Goal: Information Seeking & Learning: Learn about a topic

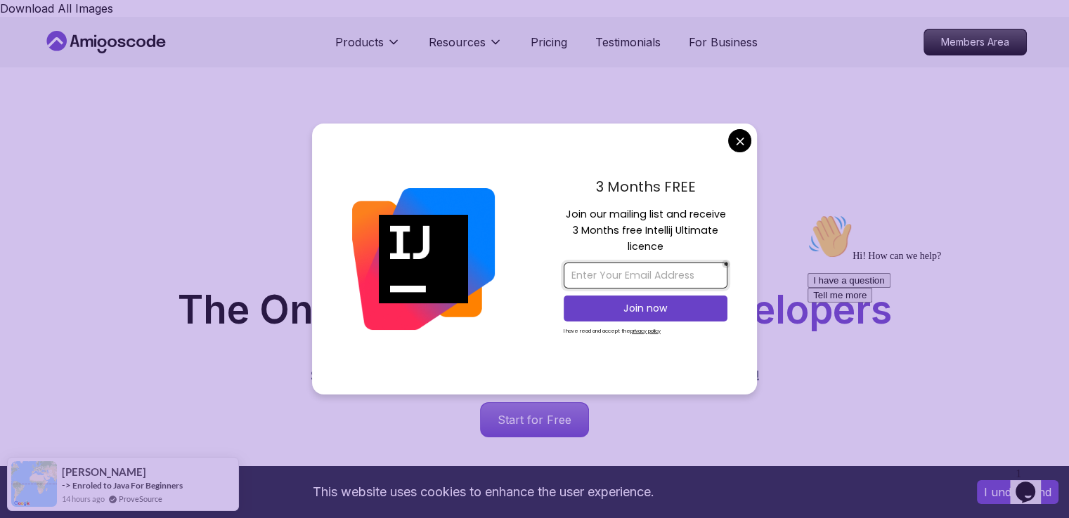
click at [644, 272] on input "email" at bounding box center [645, 276] width 164 height 26
type input "georgemagdy370@gmail.com"
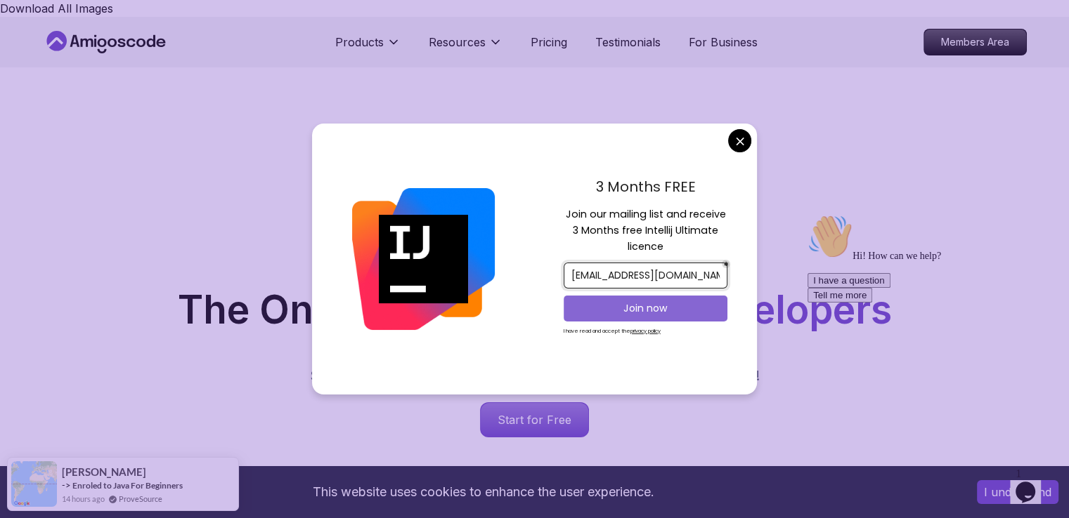
click at [639, 306] on p "Join now" at bounding box center [645, 308] width 133 height 14
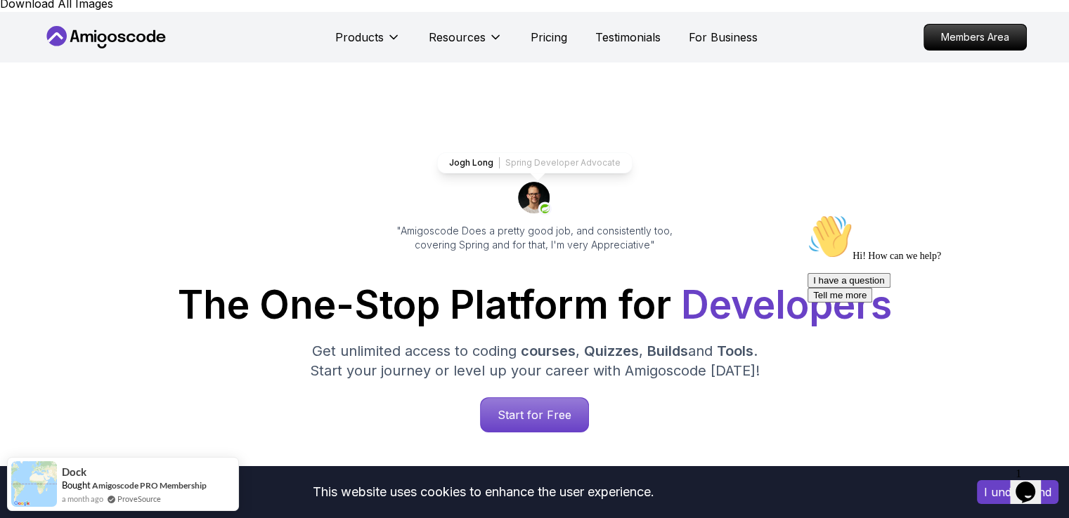
scroll to position [3, 0]
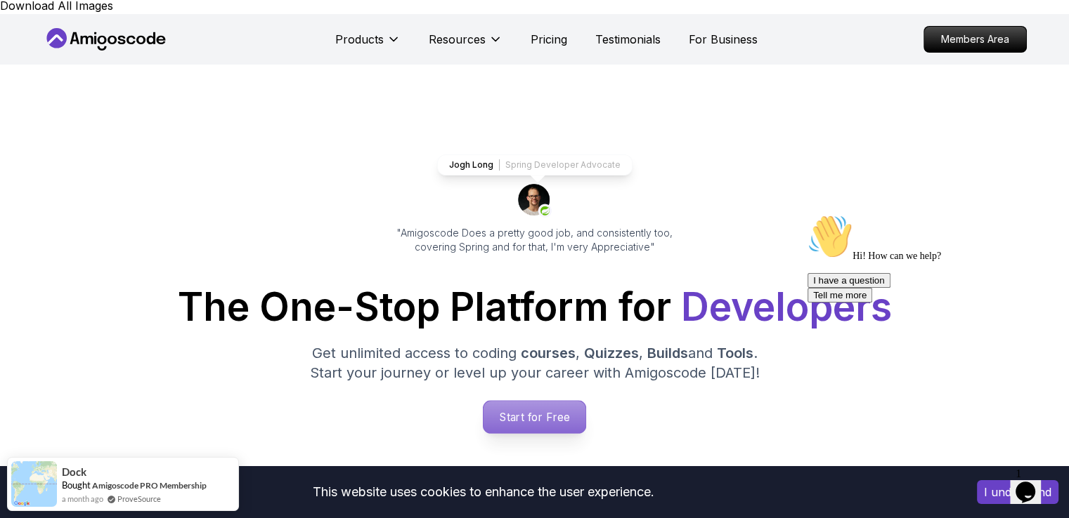
click at [530, 401] on p "Start for Free" at bounding box center [534, 417] width 102 height 32
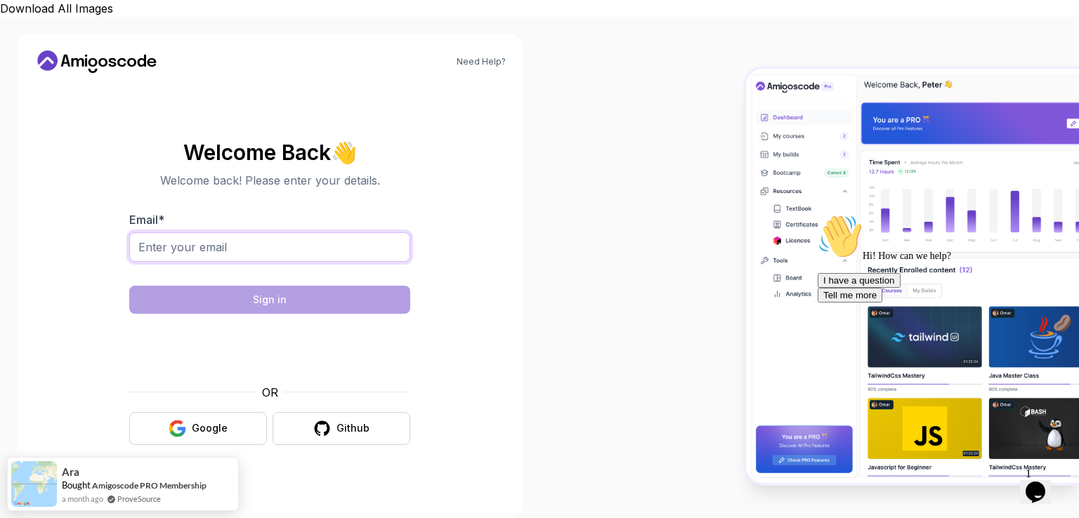
click at [340, 233] on input "Email *" at bounding box center [269, 248] width 281 height 30
type input "georgemagdy370@gmail.com"
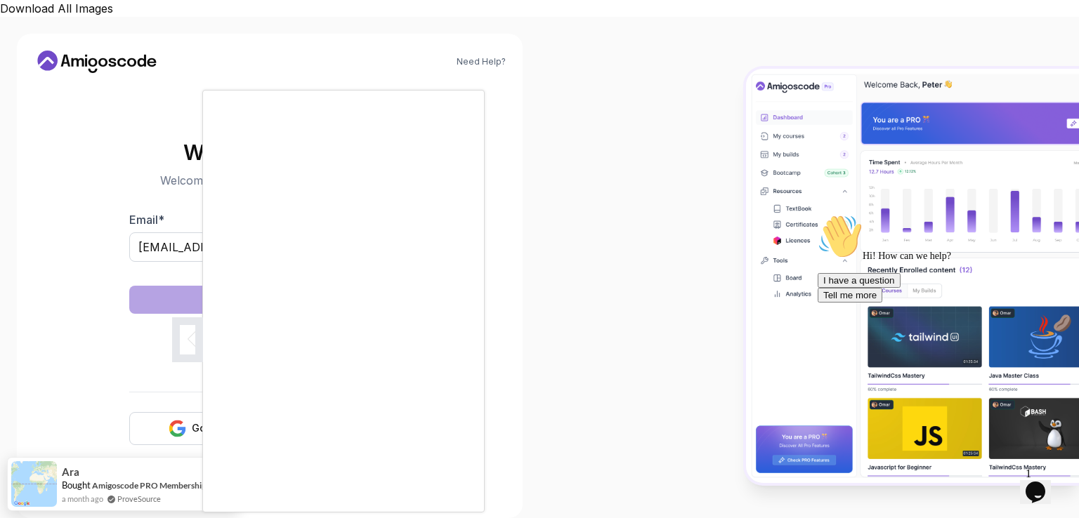
click at [162, 404] on div at bounding box center [539, 259] width 1079 height 518
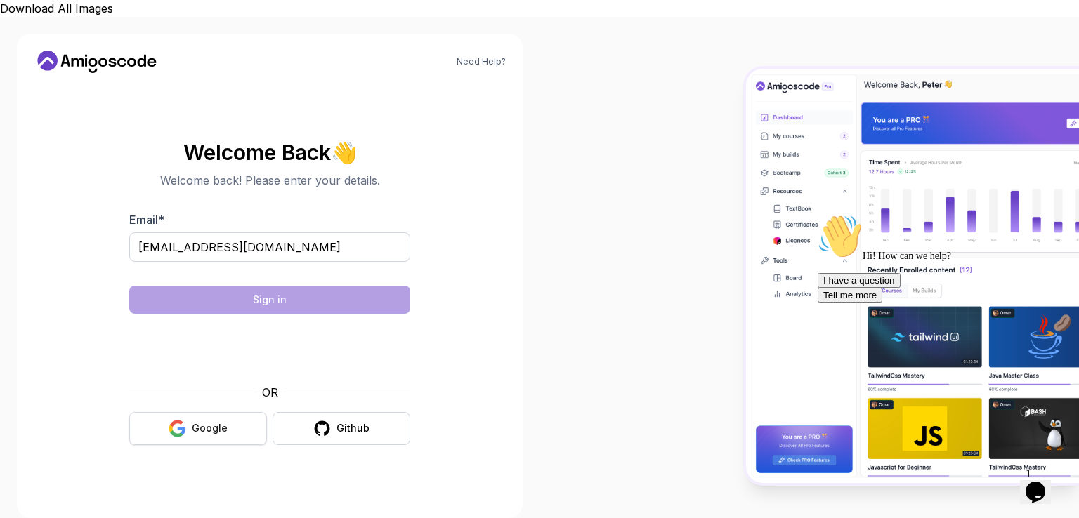
click at [172, 425] on icon "button" at bounding box center [171, 429] width 4 height 8
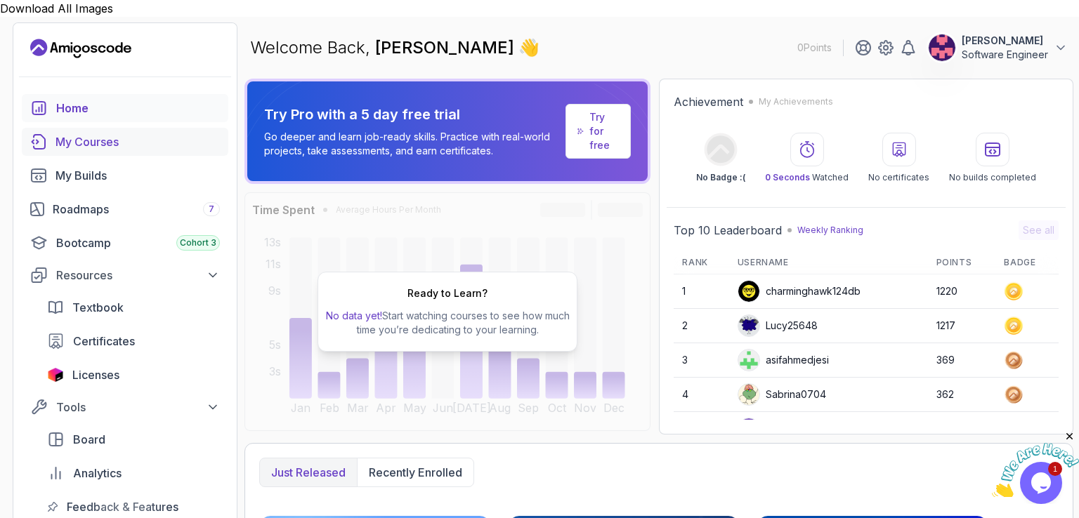
click at [121, 133] on div "My Courses" at bounding box center [138, 141] width 164 height 17
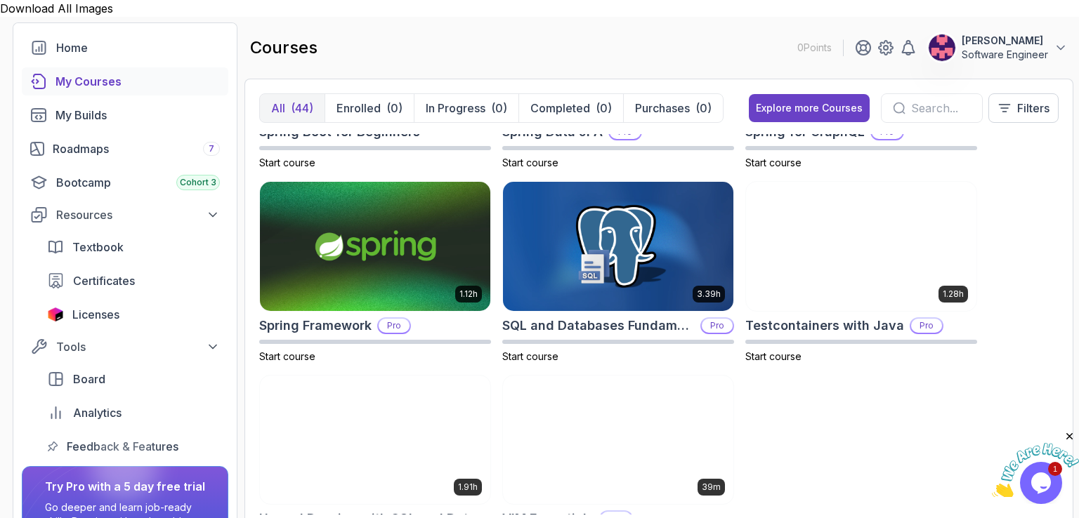
scroll to position [2463, 0]
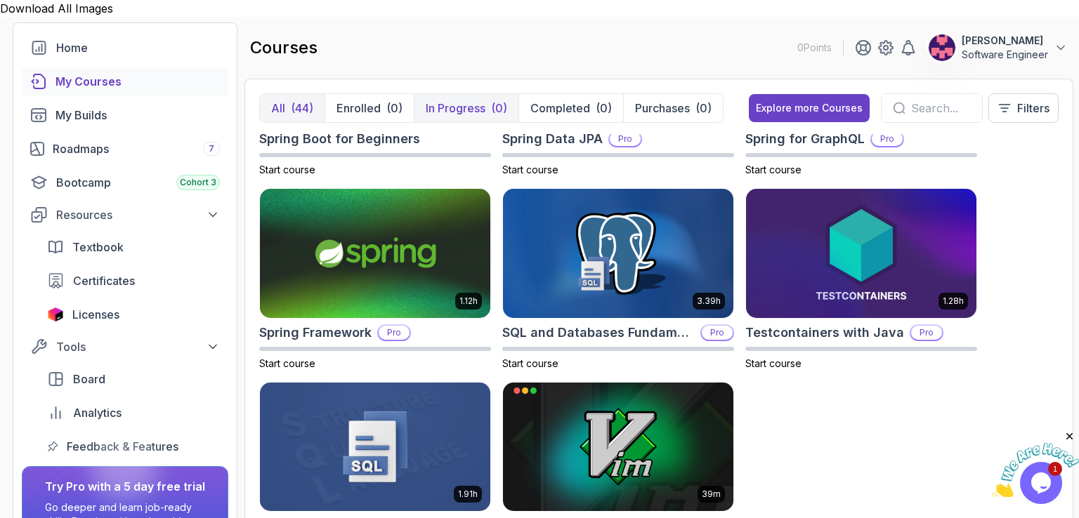
click at [452, 100] on p "In Progress" at bounding box center [456, 108] width 60 height 17
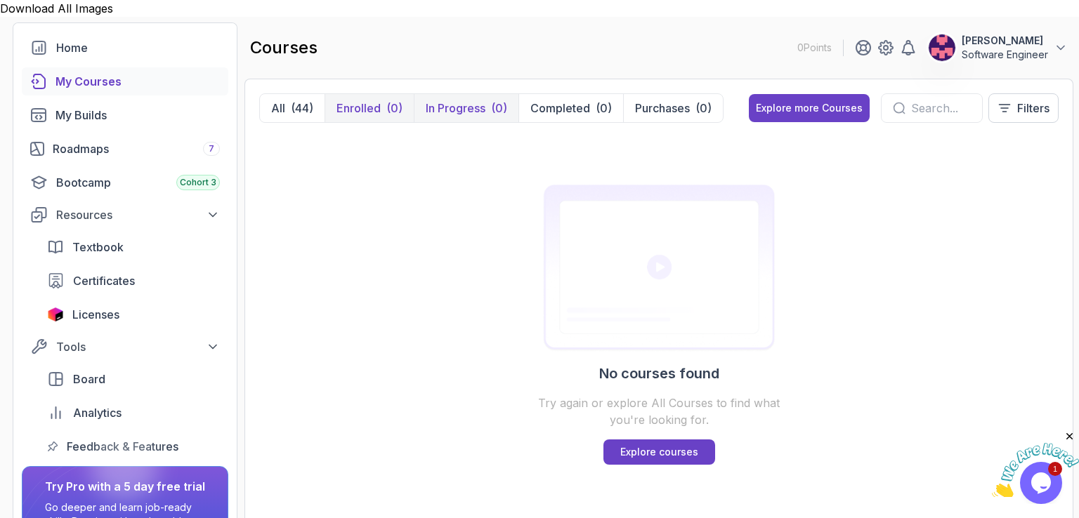
click at [393, 99] on button "Enrolled (0)" at bounding box center [369, 108] width 89 height 28
click at [975, 48] on p "Software Engineer" at bounding box center [1005, 55] width 86 height 14
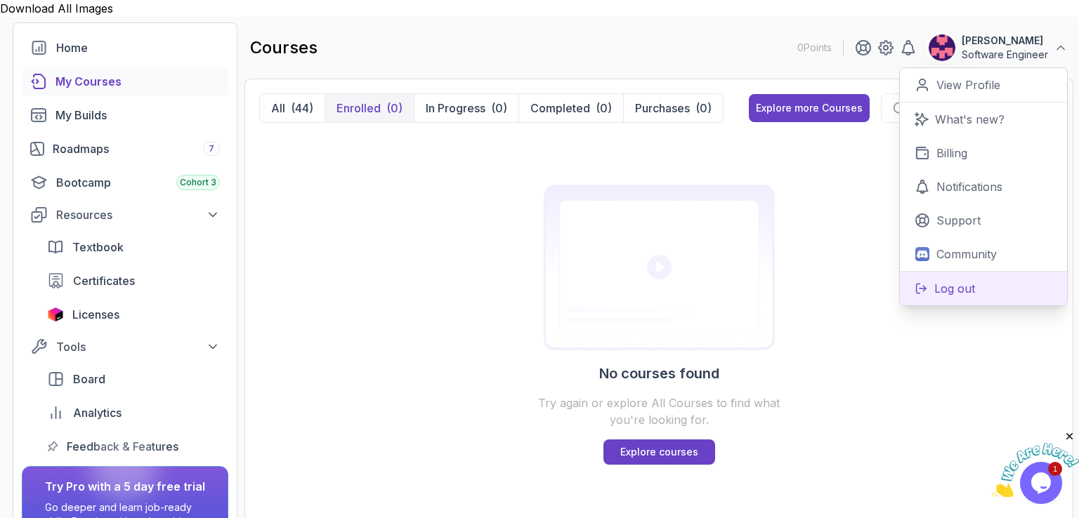
click at [955, 280] on p "Log out" at bounding box center [954, 288] width 41 height 17
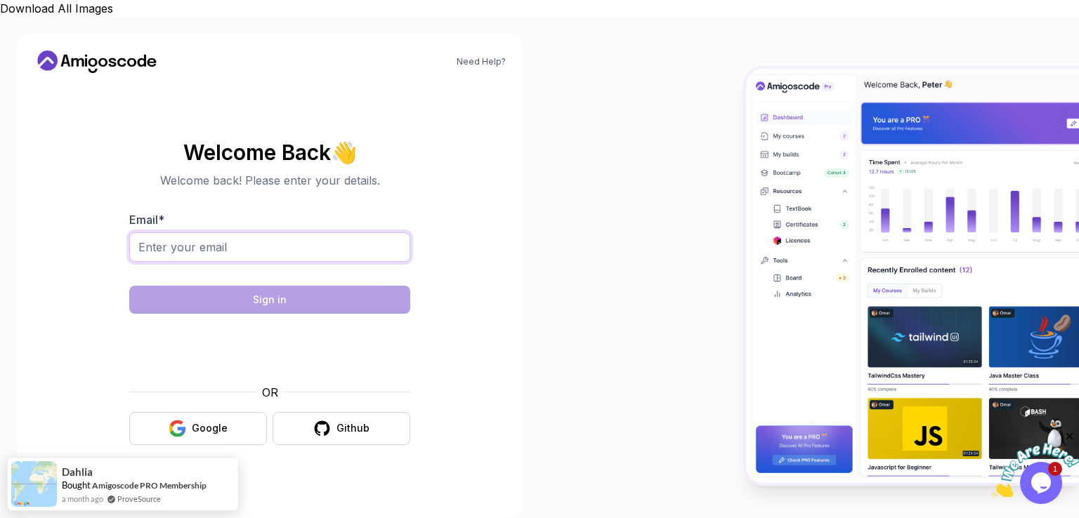
click at [295, 233] on input "Email *" at bounding box center [269, 248] width 281 height 30
type input "a"
paste input "amigoscode"
type input "amigoscode"
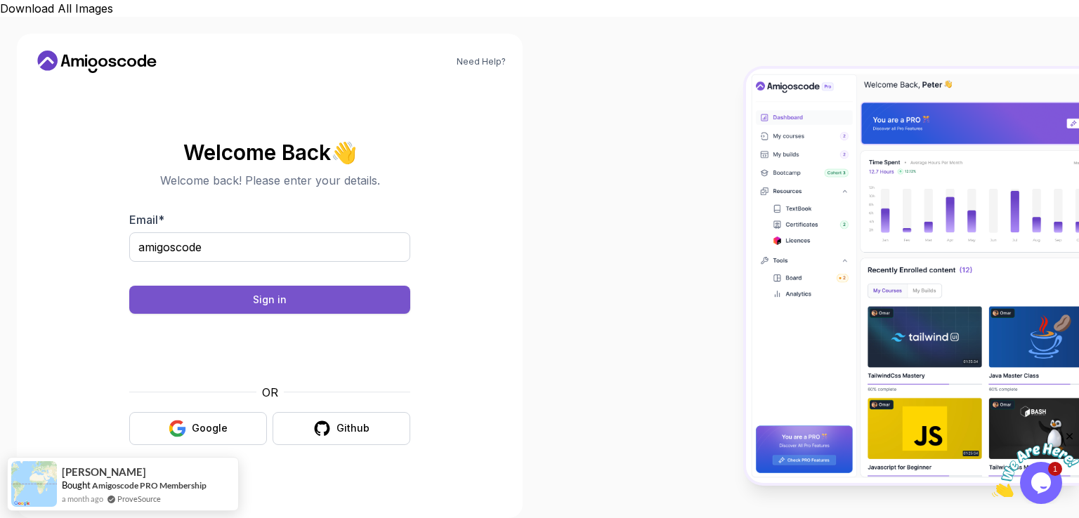
click at [267, 293] on div "Sign in" at bounding box center [270, 300] width 34 height 14
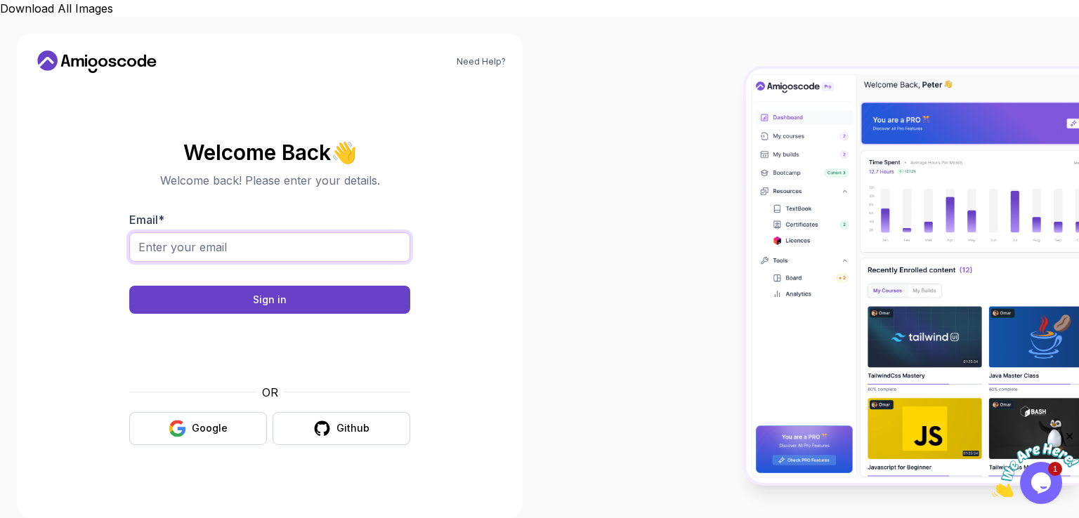
drag, startPoint x: 242, startPoint y: 231, endPoint x: 79, endPoint y: 219, distance: 163.4
click at [79, 219] on section "Welcome Back 👋 Welcome back! Please enter your details. Email * Sign in OR Goog…" at bounding box center [270, 293] width 472 height 332
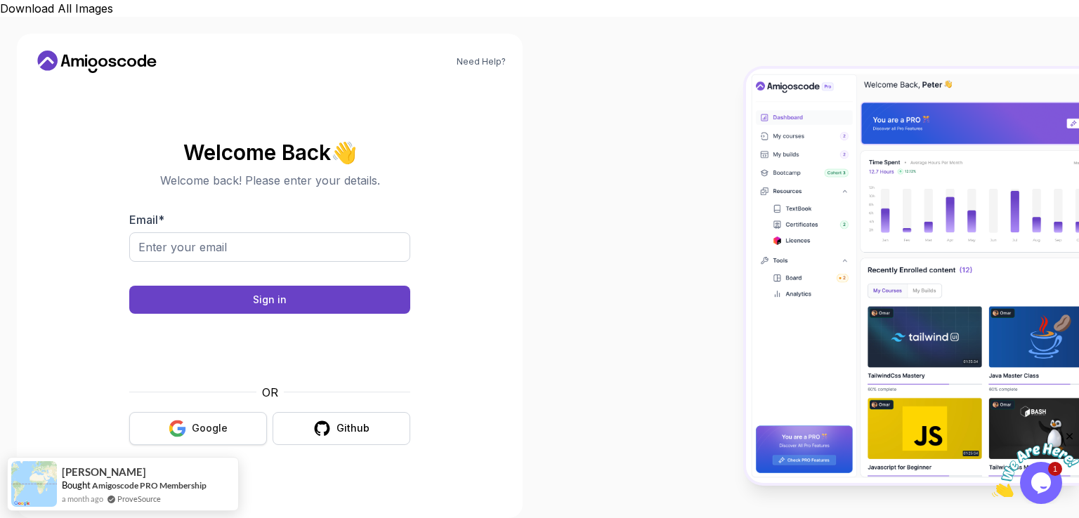
click at [202, 422] on div "Google" at bounding box center [210, 429] width 36 height 14
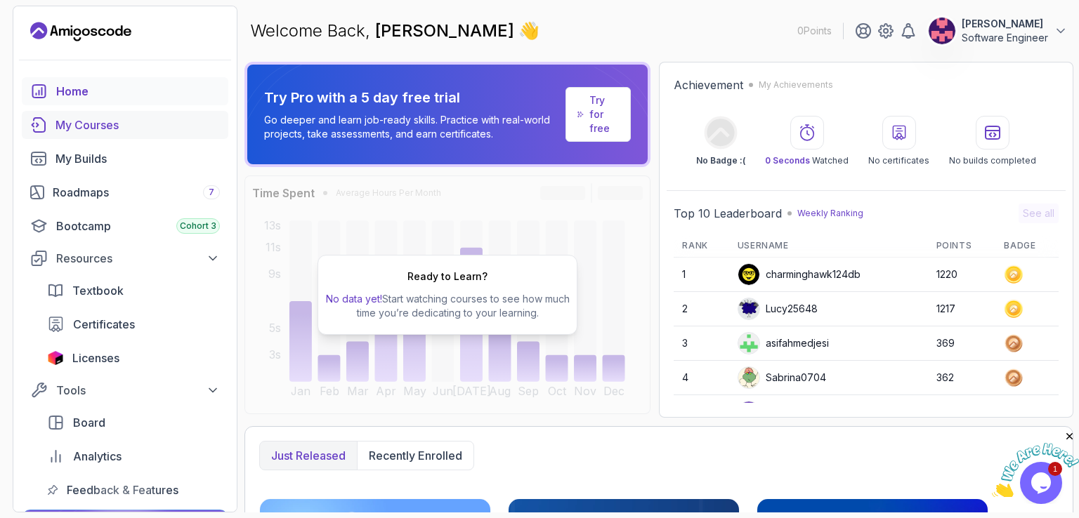
click at [98, 117] on div "My Courses" at bounding box center [138, 125] width 164 height 17
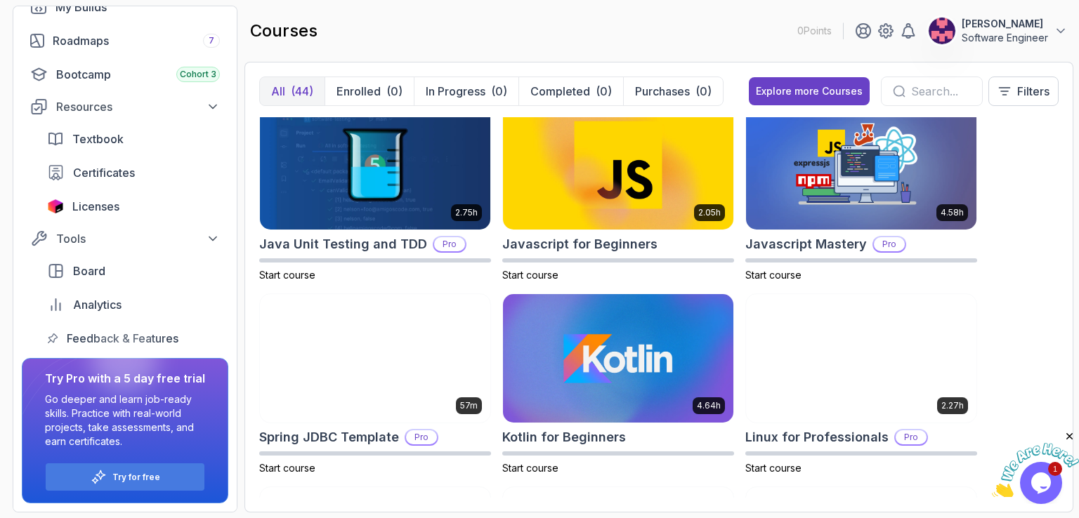
scroll to position [1567, 0]
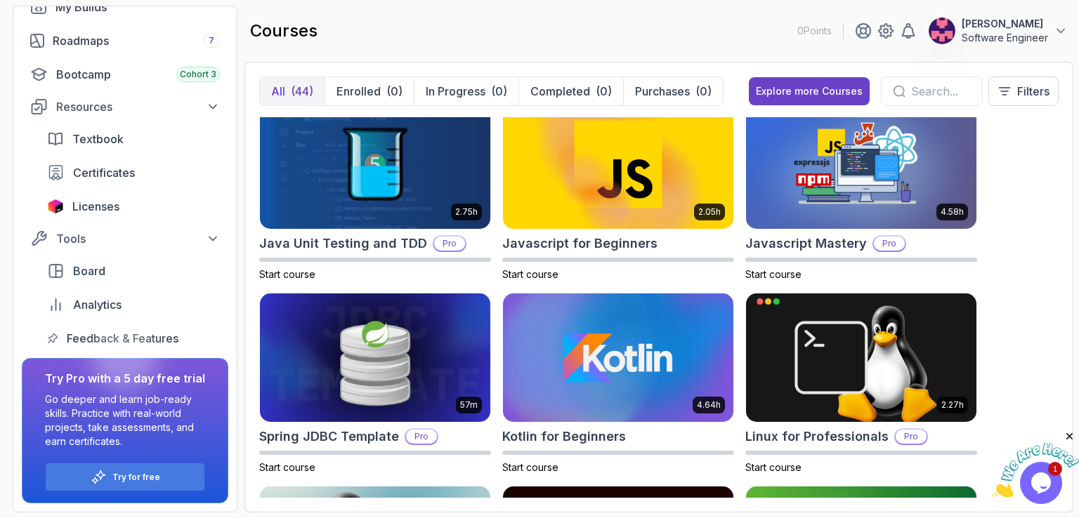
click at [913, 94] on input "text" at bounding box center [941, 91] width 60 height 17
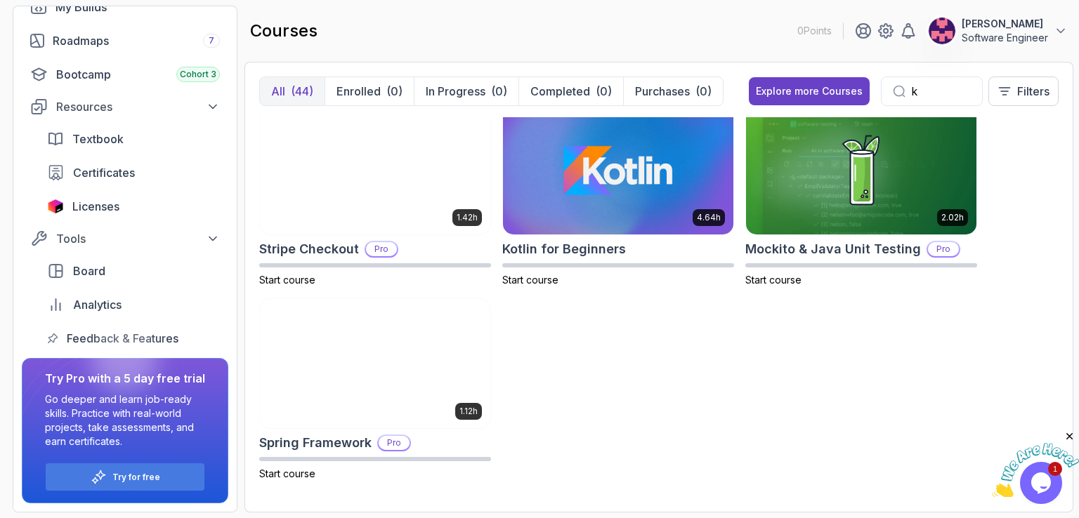
scroll to position [205, 0]
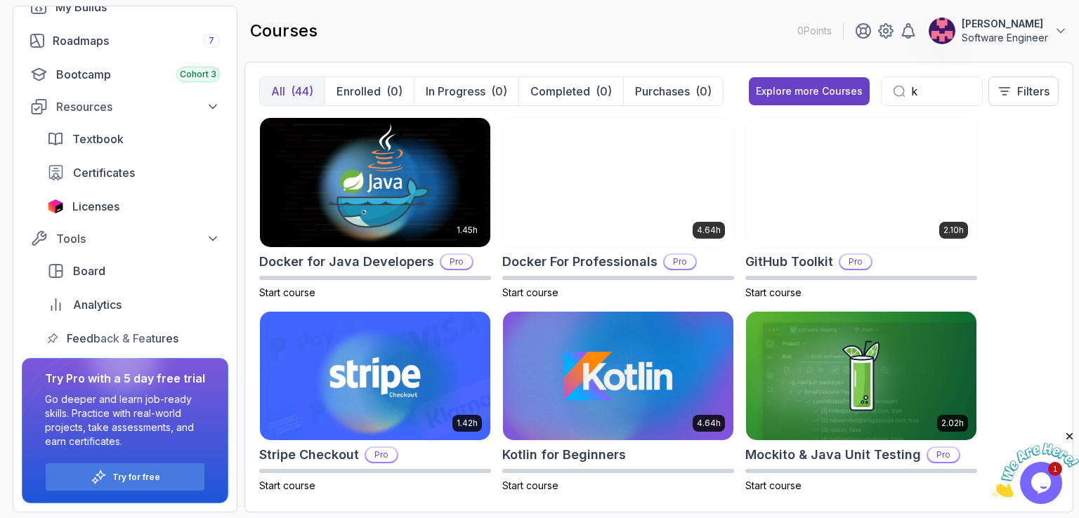
type input "k"
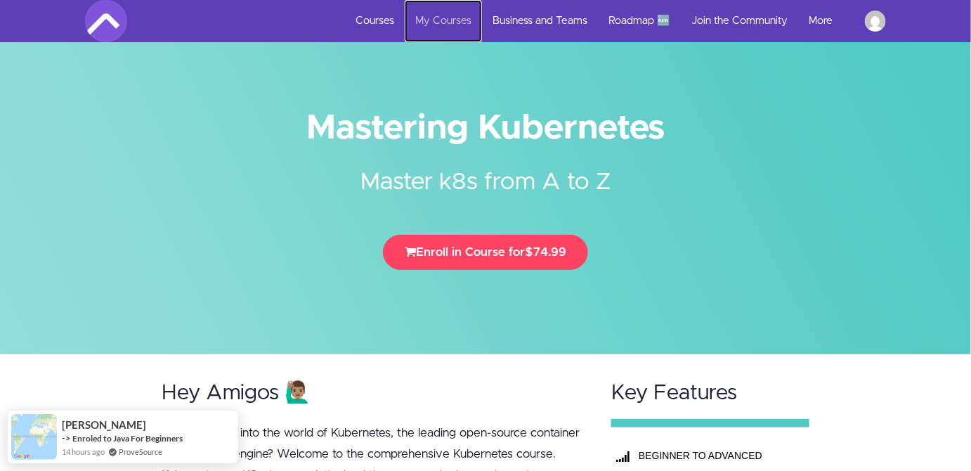
click at [427, 19] on link "My Courses" at bounding box center [443, 21] width 77 height 42
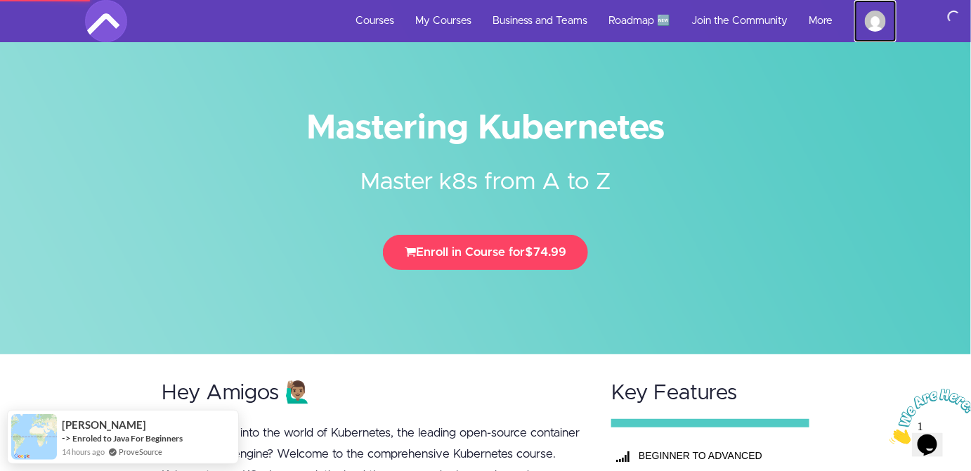
click at [875, 27] on img at bounding box center [875, 21] width 21 height 21
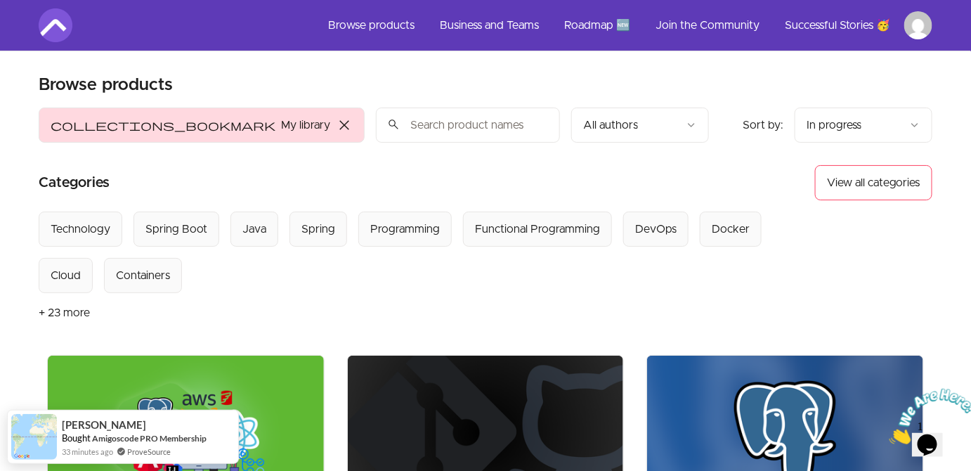
click at [336, 127] on span "close" at bounding box center [344, 125] width 17 height 17
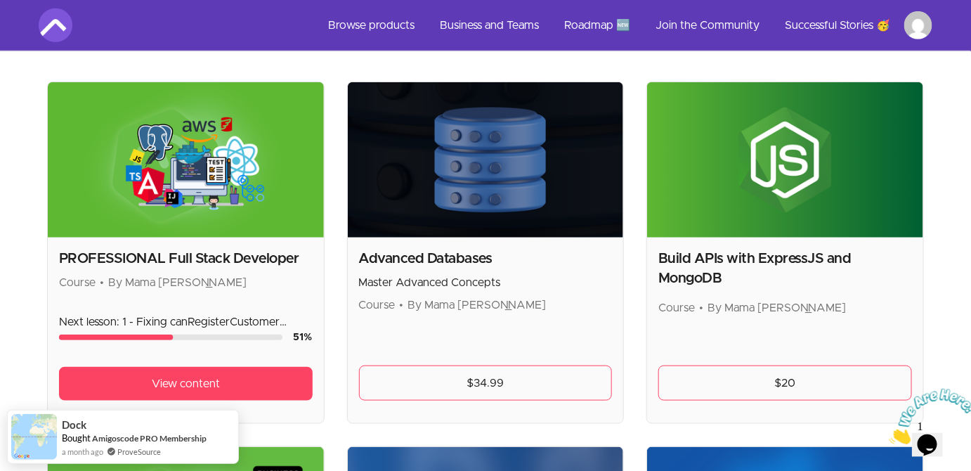
scroll to position [285, 0]
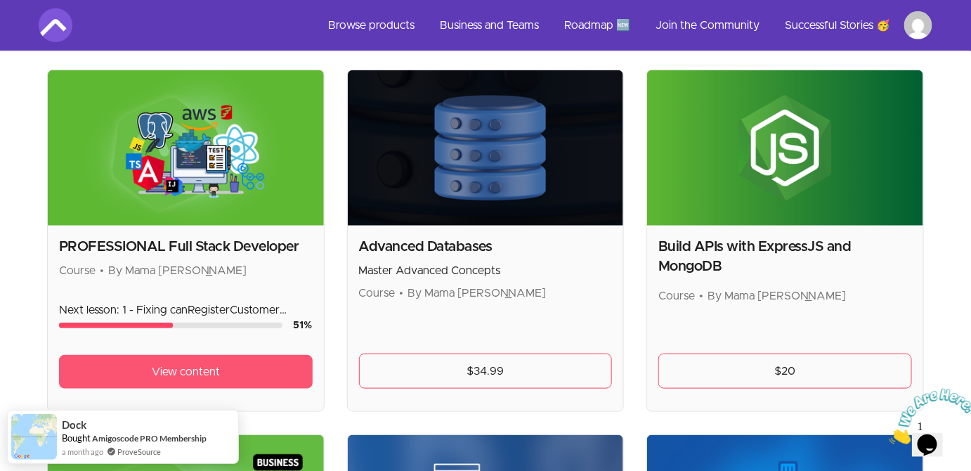
click at [245, 367] on link "View content" at bounding box center [186, 372] width 254 height 34
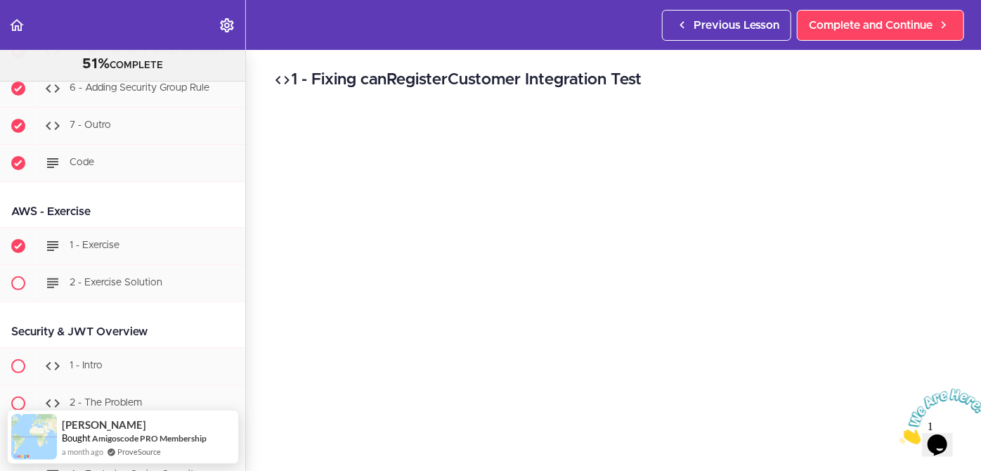
scroll to position [19016, 0]
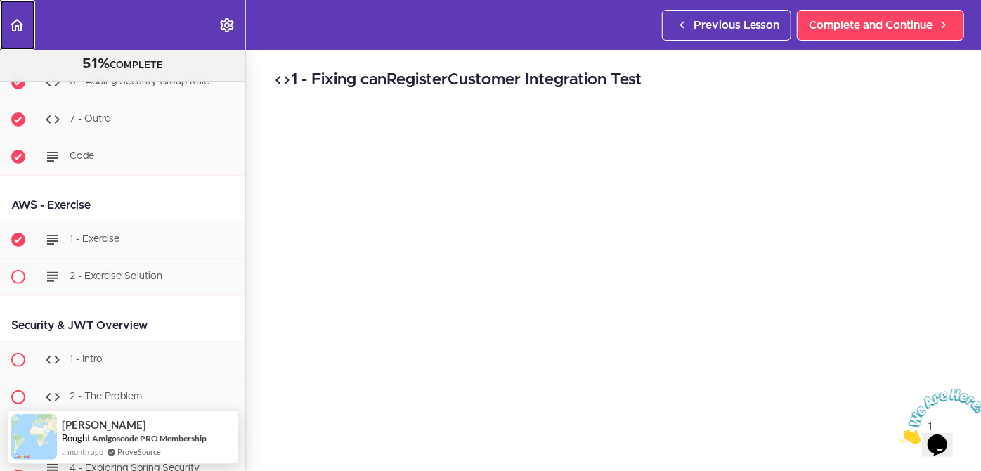
click at [13, 21] on icon "Back to course curriculum" at bounding box center [16, 25] width 17 height 17
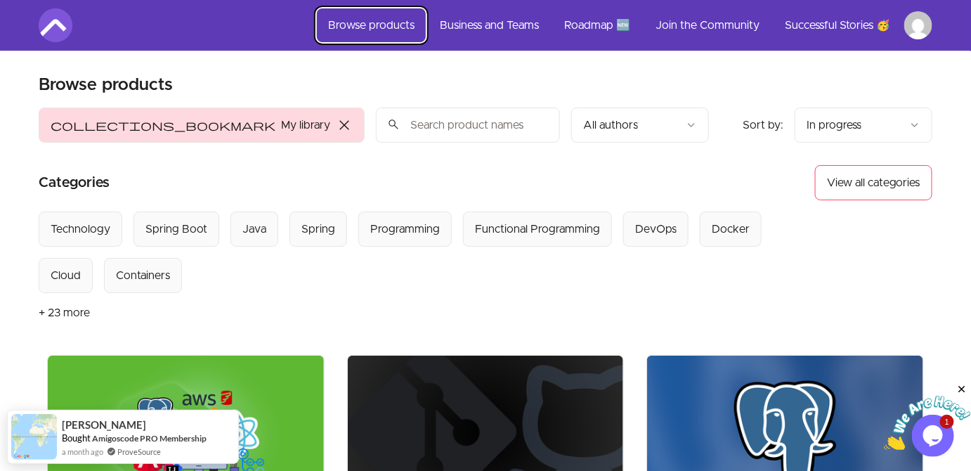
click at [381, 25] on link "Browse products" at bounding box center [371, 25] width 109 height 34
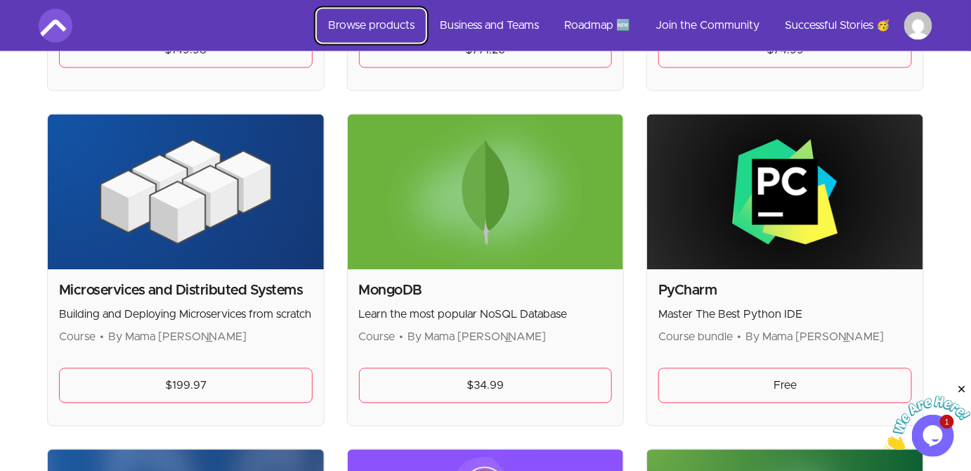
scroll to position [2739, 0]
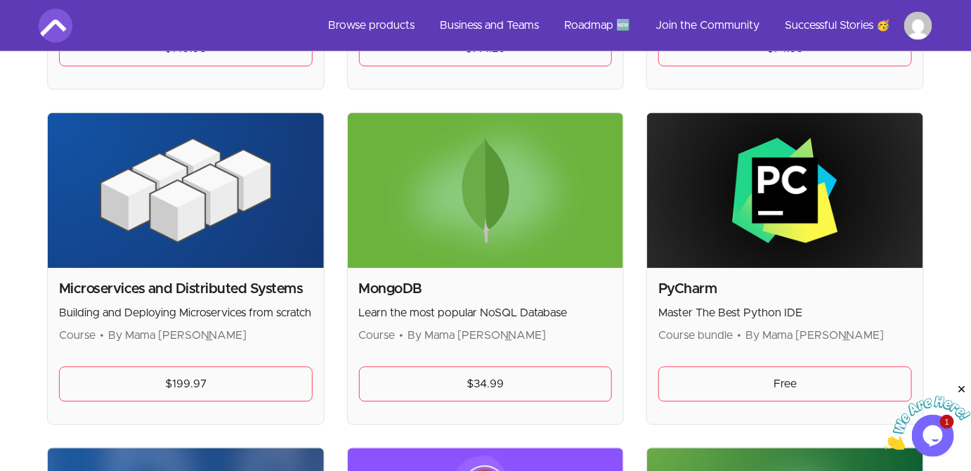
drag, startPoint x: 141, startPoint y: 211, endPoint x: 136, endPoint y: 278, distance: 66.9
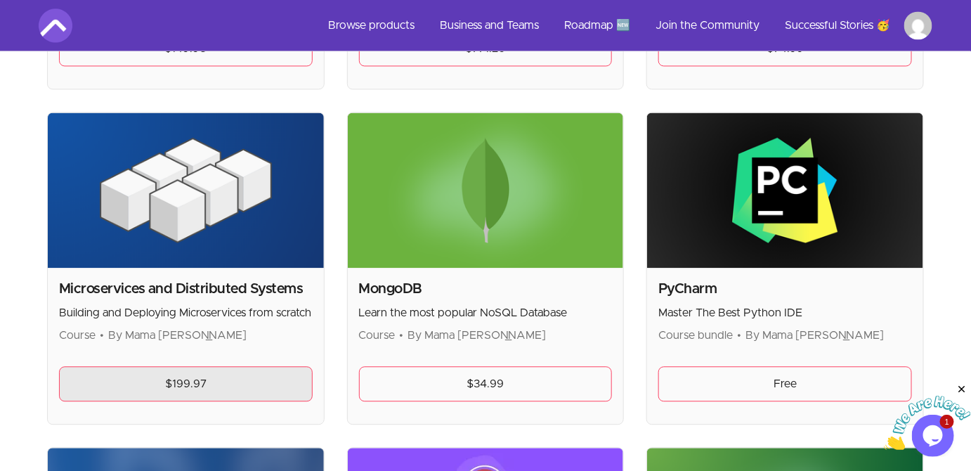
drag, startPoint x: 136, startPoint y: 278, endPoint x: 157, endPoint y: 379, distance: 102.7
click at [157, 379] on link "$199.97" at bounding box center [186, 383] width 254 height 35
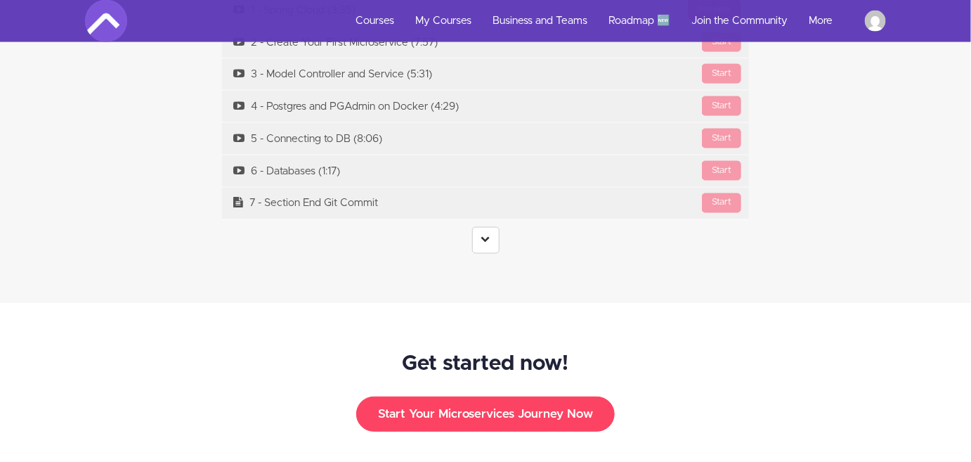
scroll to position [4299, 0]
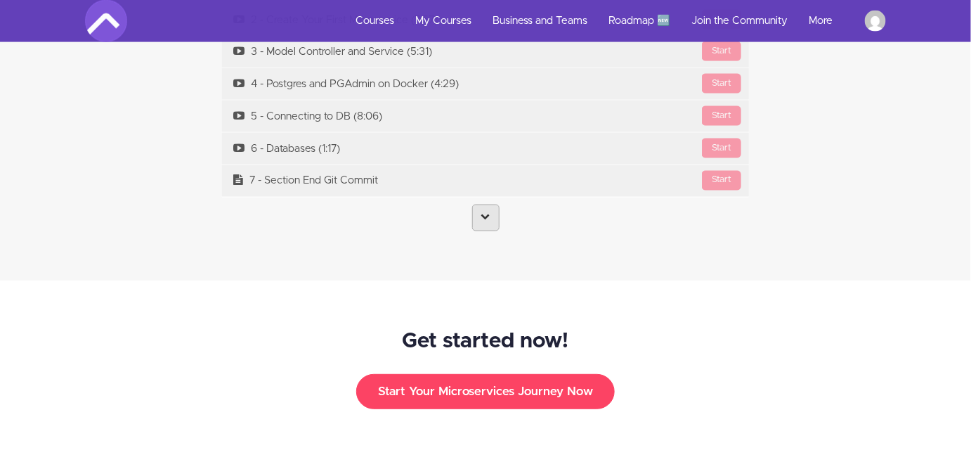
click at [484, 212] on icon at bounding box center [485, 216] width 9 height 9
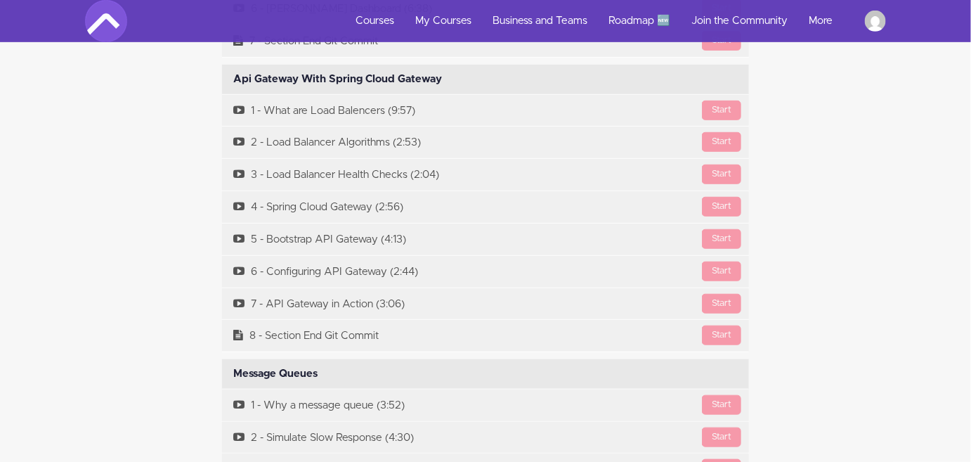
scroll to position [5557, 0]
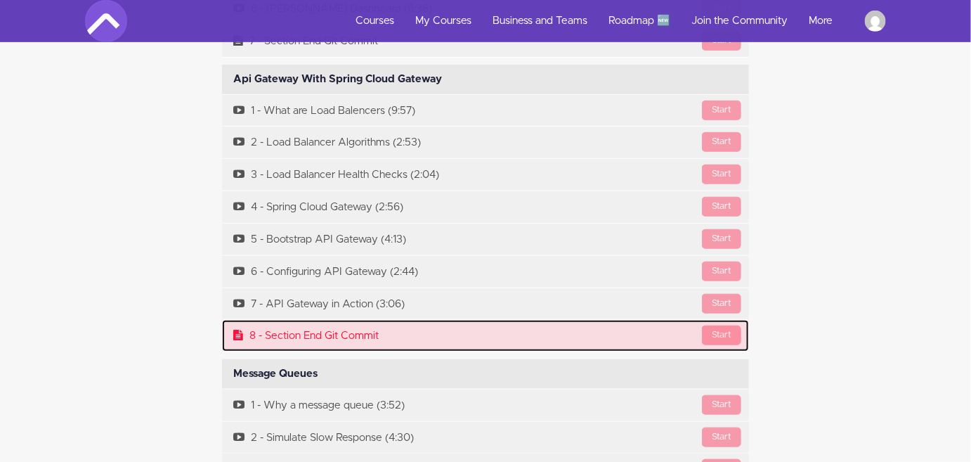
drag, startPoint x: 468, startPoint y: 296, endPoint x: 445, endPoint y: 317, distance: 30.3
click at [445, 320] on link "Start 8 - Section End Git Commit" at bounding box center [485, 336] width 527 height 32
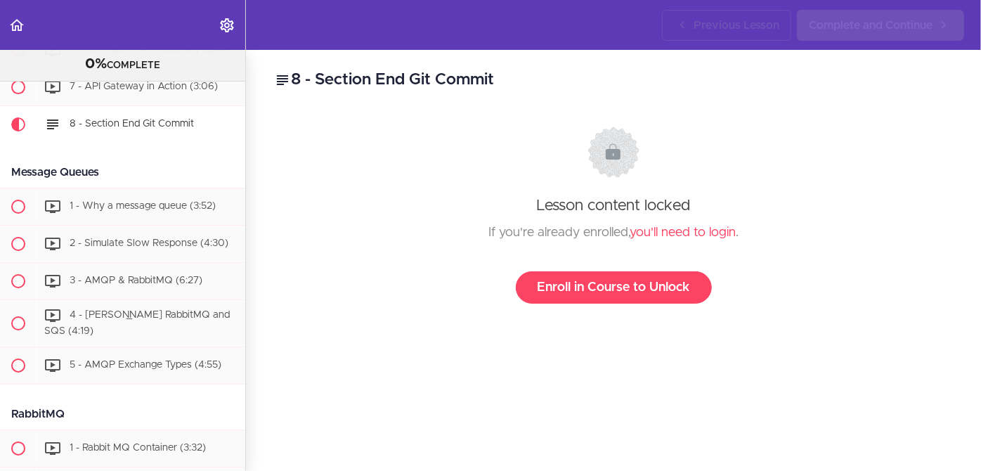
scroll to position [2542, 0]
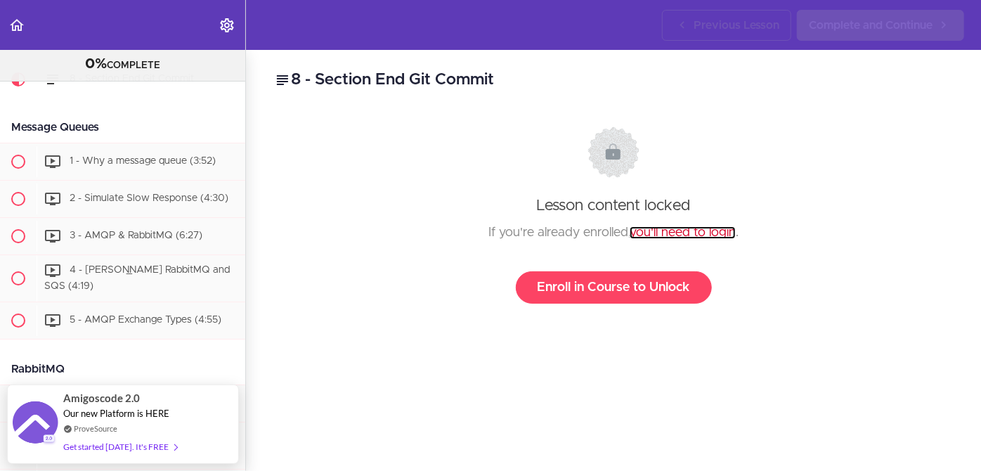
click at [677, 228] on link "you'll need to login" at bounding box center [683, 232] width 106 height 13
